Goal: Task Accomplishment & Management: Use online tool/utility

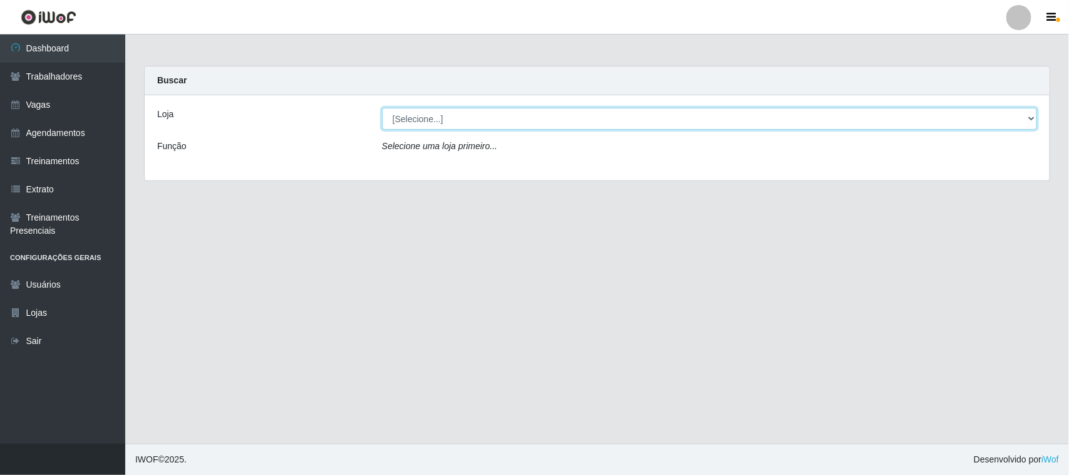
click at [1027, 116] on select "[Selecione...] Nordestão - [GEOGRAPHIC_DATA]" at bounding box center [709, 119] width 655 height 22
select select "420"
click at [382, 108] on select "[Selecione...] Nordestão - [GEOGRAPHIC_DATA]" at bounding box center [709, 119] width 655 height 22
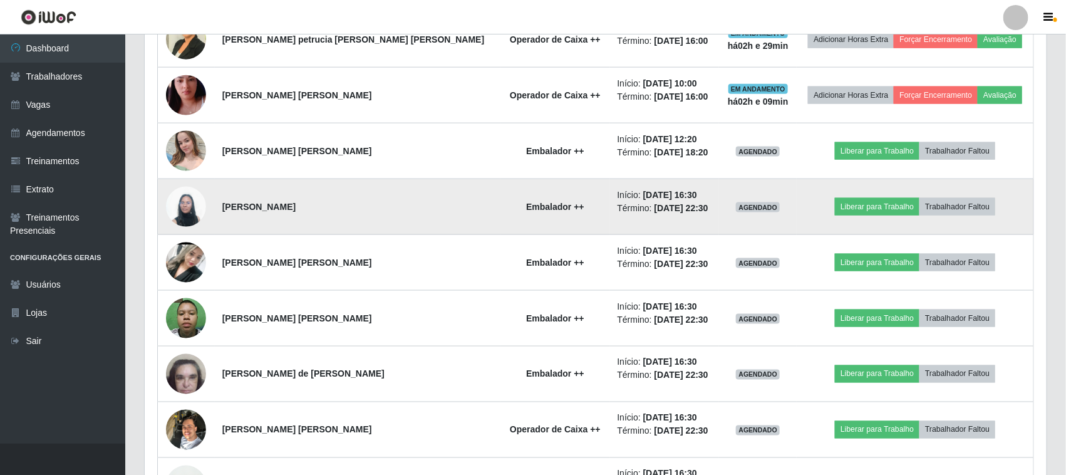
scroll to position [626, 0]
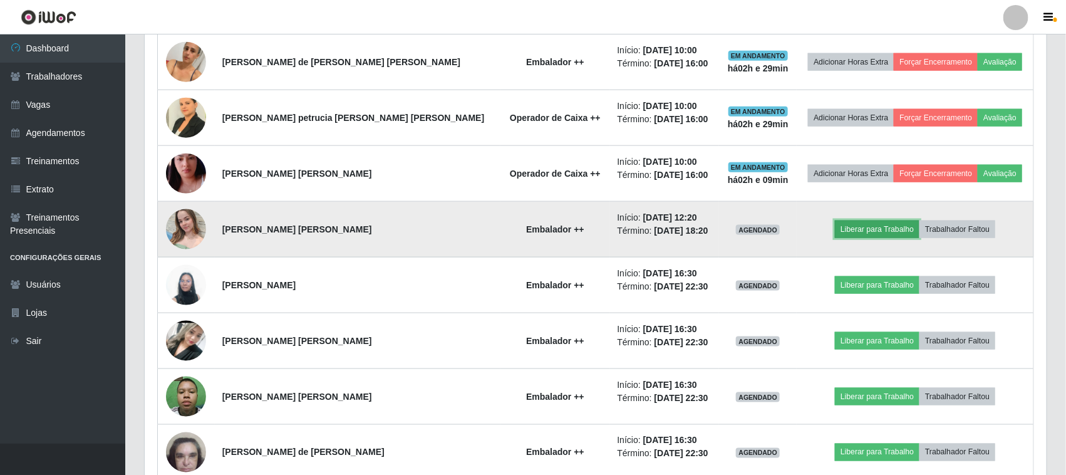
click at [856, 232] on button "Liberar para Trabalho" at bounding box center [877, 229] width 85 height 18
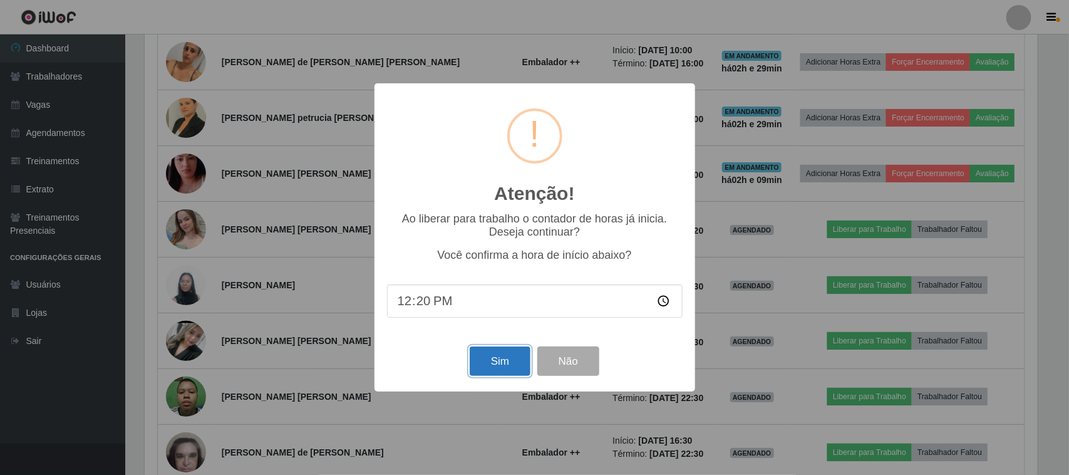
click at [500, 367] on button "Sim" at bounding box center [500, 360] width 61 height 29
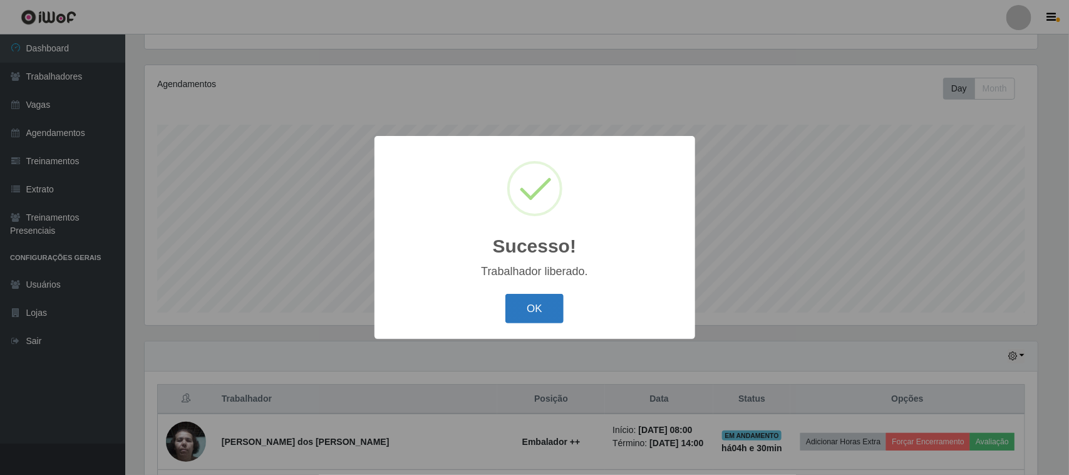
click at [518, 308] on button "OK" at bounding box center [534, 308] width 58 height 29
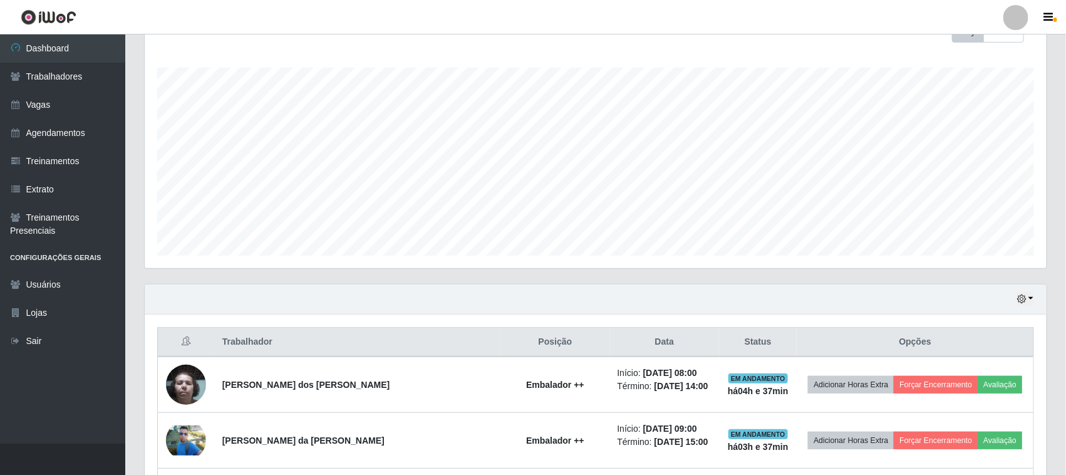
scroll to position [179, 0]
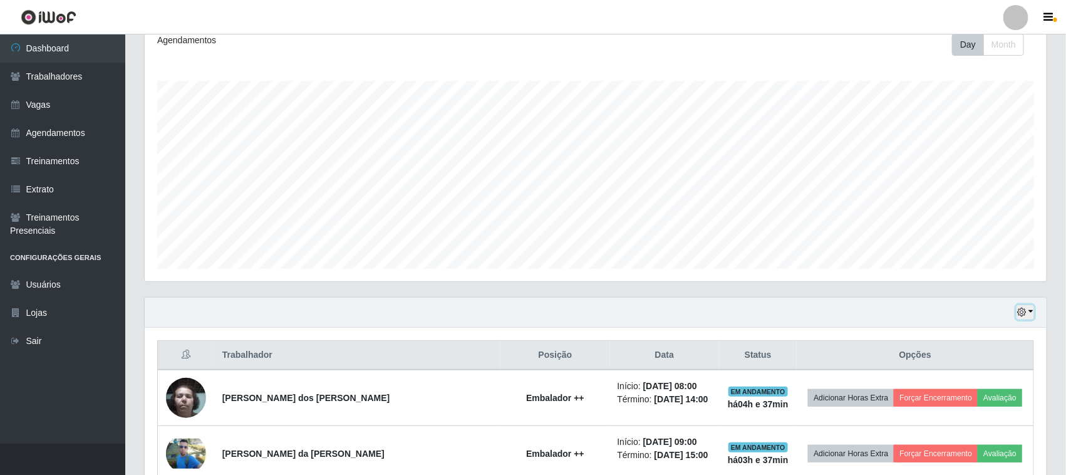
click at [1031, 310] on button "button" at bounding box center [1025, 312] width 18 height 14
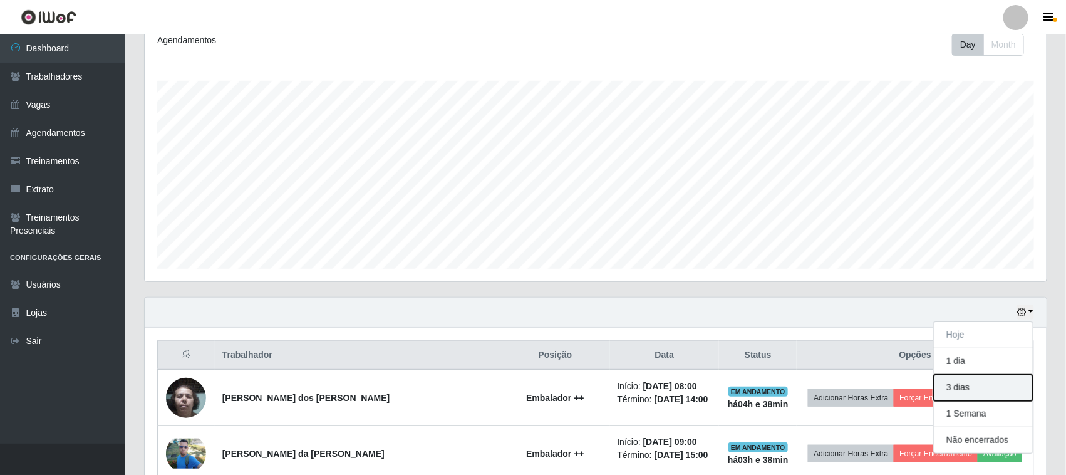
click at [977, 391] on button "3 dias" at bounding box center [983, 387] width 99 height 26
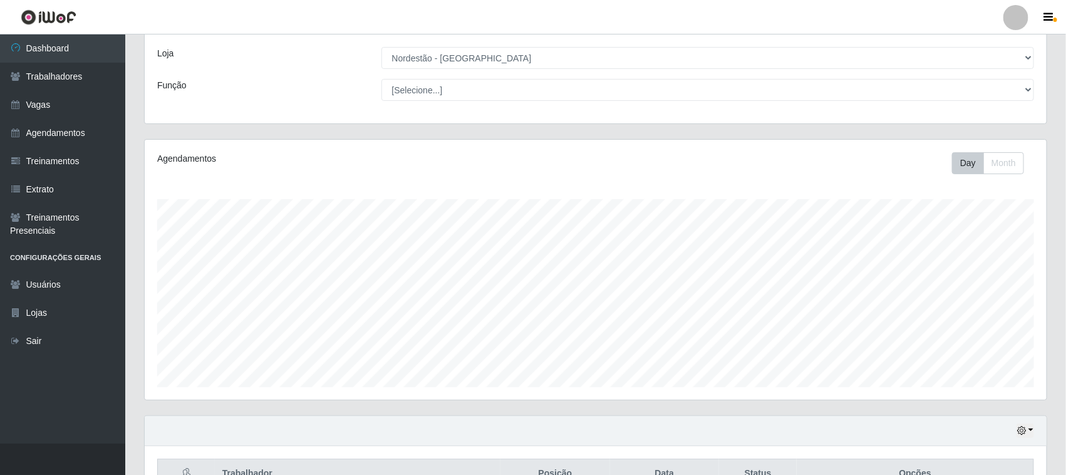
scroll to position [157, 0]
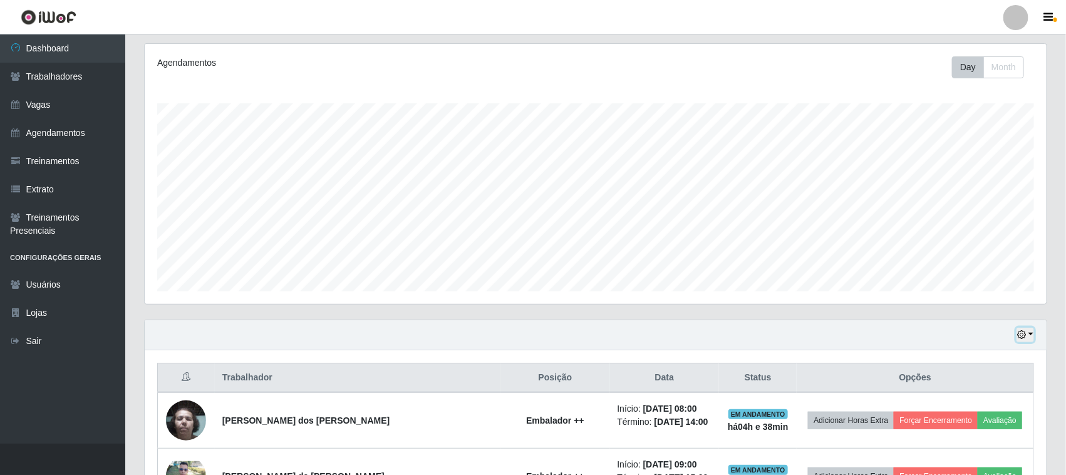
click at [1031, 334] on button "button" at bounding box center [1025, 334] width 18 height 14
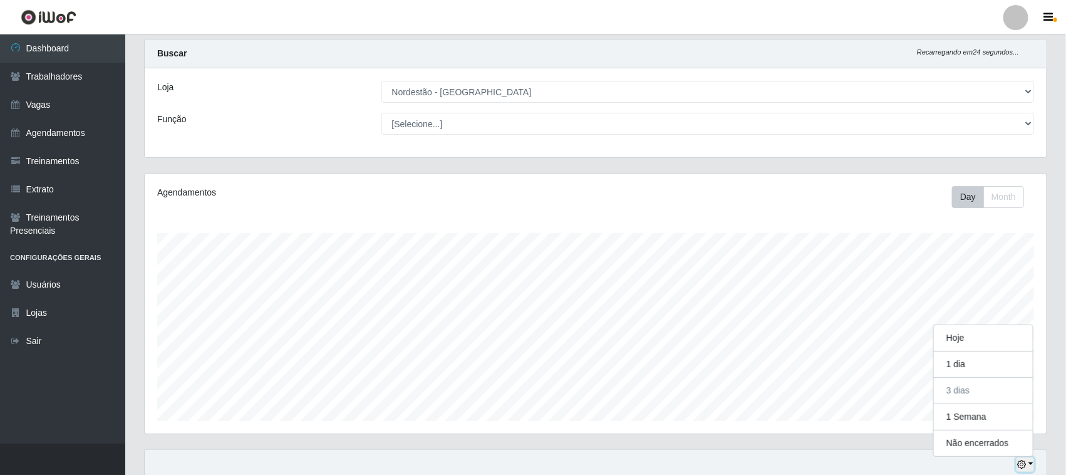
scroll to position [0, 0]
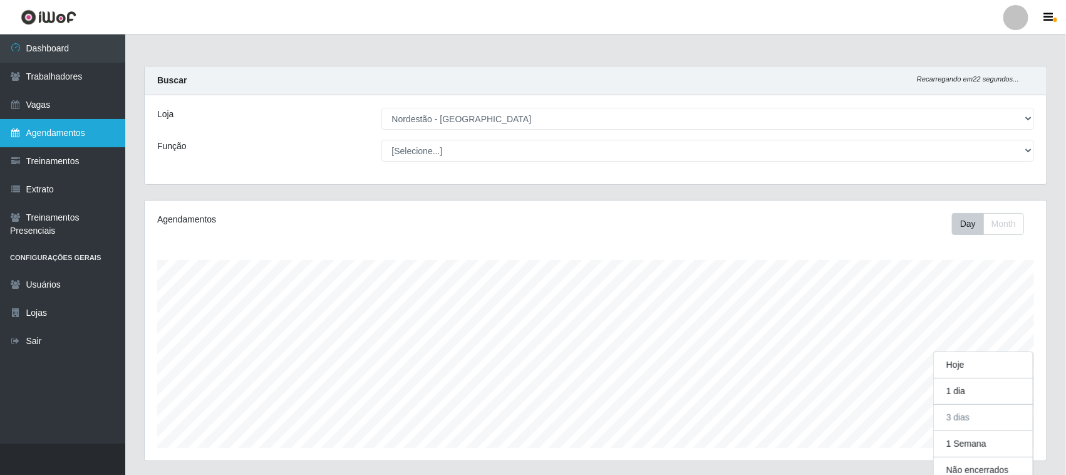
click at [68, 125] on link "Agendamentos" at bounding box center [62, 133] width 125 height 28
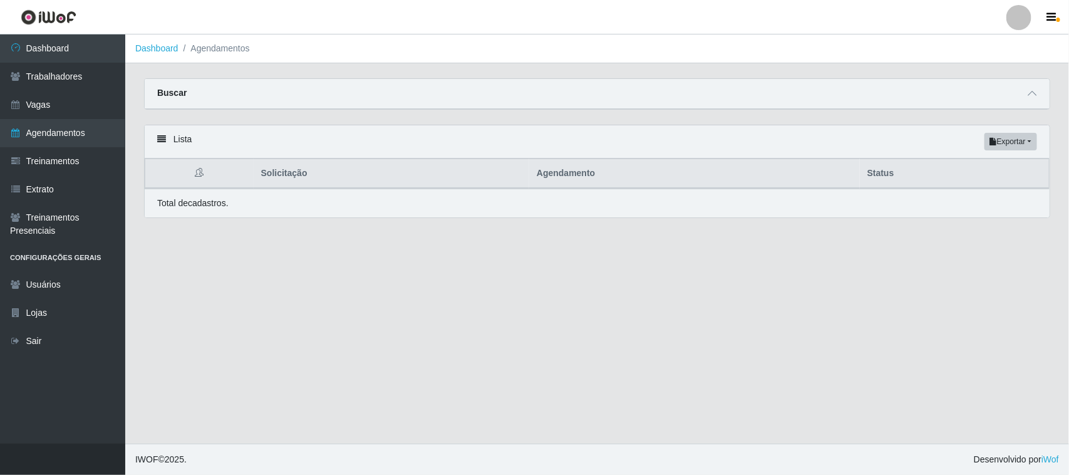
click at [884, 173] on th "Status" at bounding box center [955, 173] width 190 height 29
click at [56, 76] on link "Trabalhadores" at bounding box center [62, 77] width 125 height 28
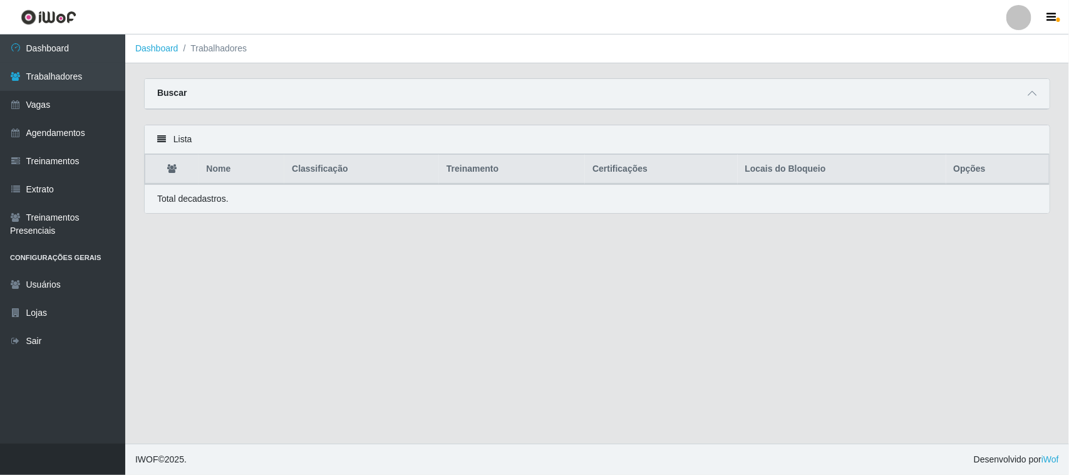
click at [976, 173] on th "Opções" at bounding box center [997, 169] width 103 height 29
click at [54, 130] on link "Agendamentos" at bounding box center [62, 133] width 125 height 28
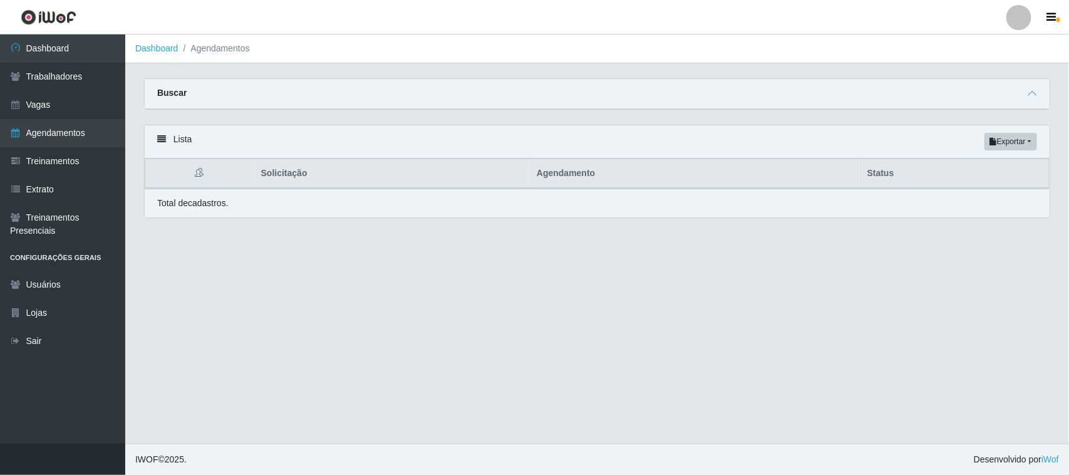
click at [160, 138] on icon at bounding box center [161, 139] width 9 height 9
click at [1030, 94] on icon at bounding box center [1032, 93] width 9 height 9
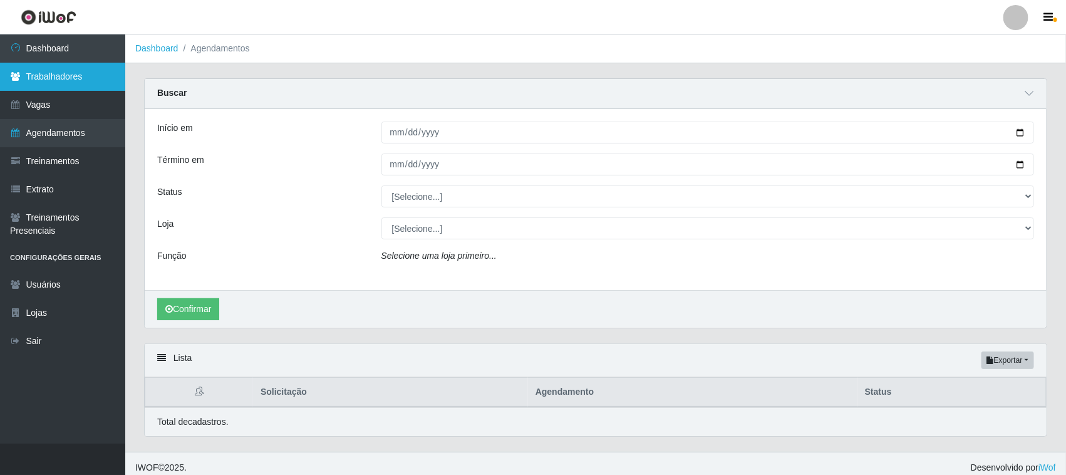
click at [42, 74] on link "Trabalhadores" at bounding box center [62, 77] width 125 height 28
